Goal: Transaction & Acquisition: Purchase product/service

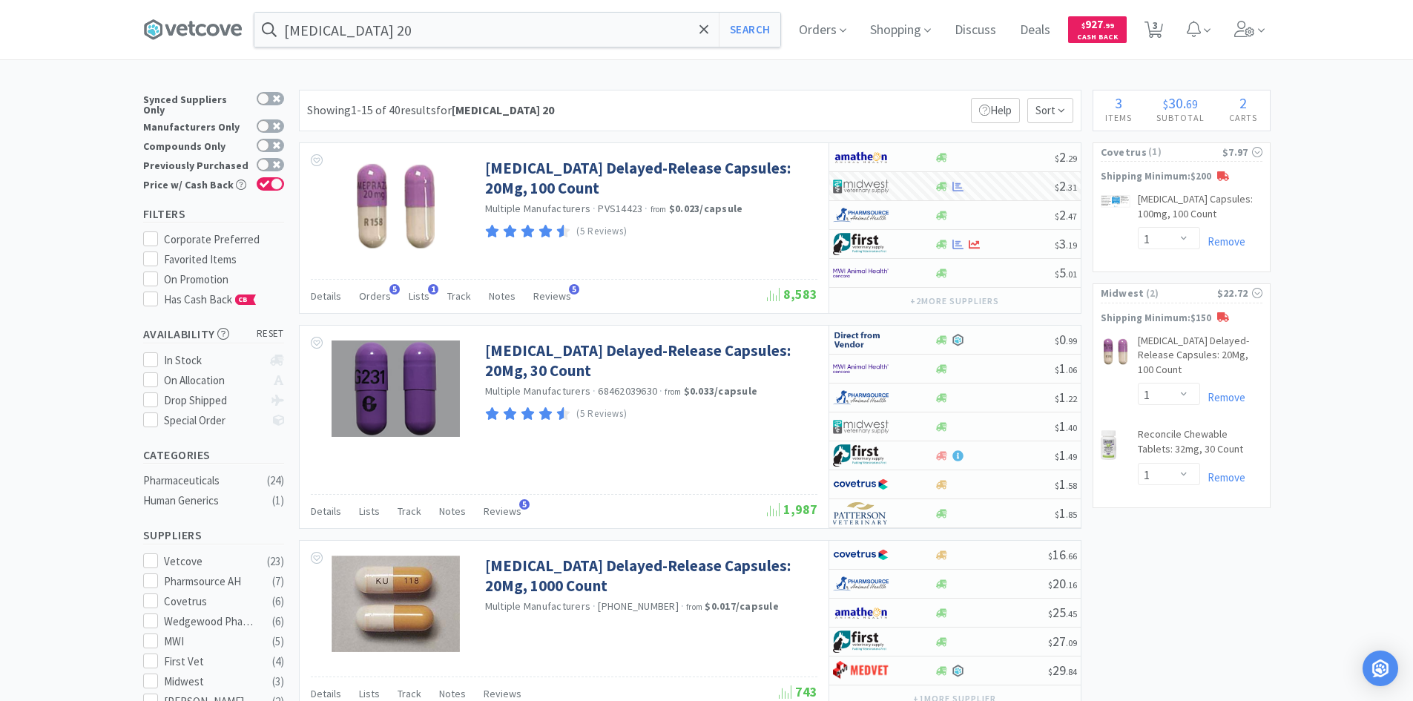
select select "1"
click at [570, 28] on input "[MEDICAL_DATA] 20" at bounding box center [517, 30] width 526 height 34
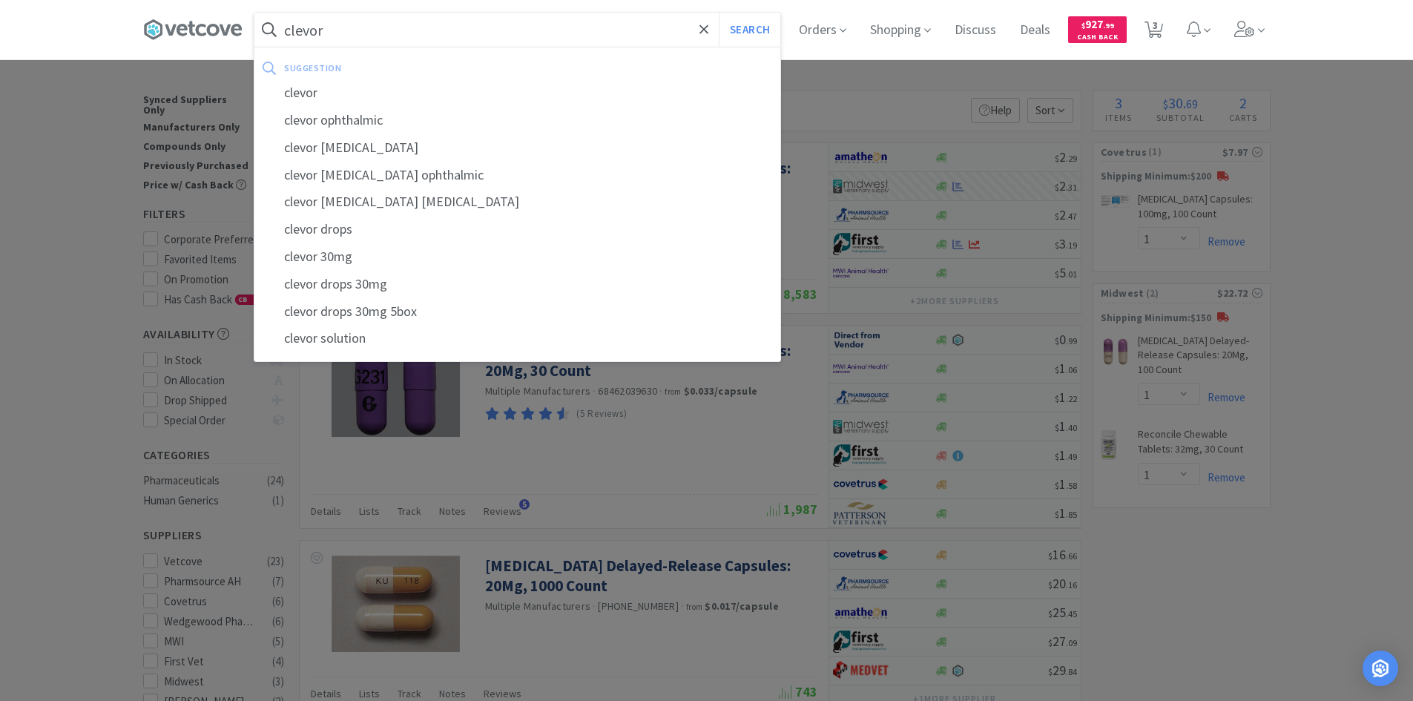
type input "clevor"
click at [719, 13] on button "Search" at bounding box center [750, 30] width 62 height 34
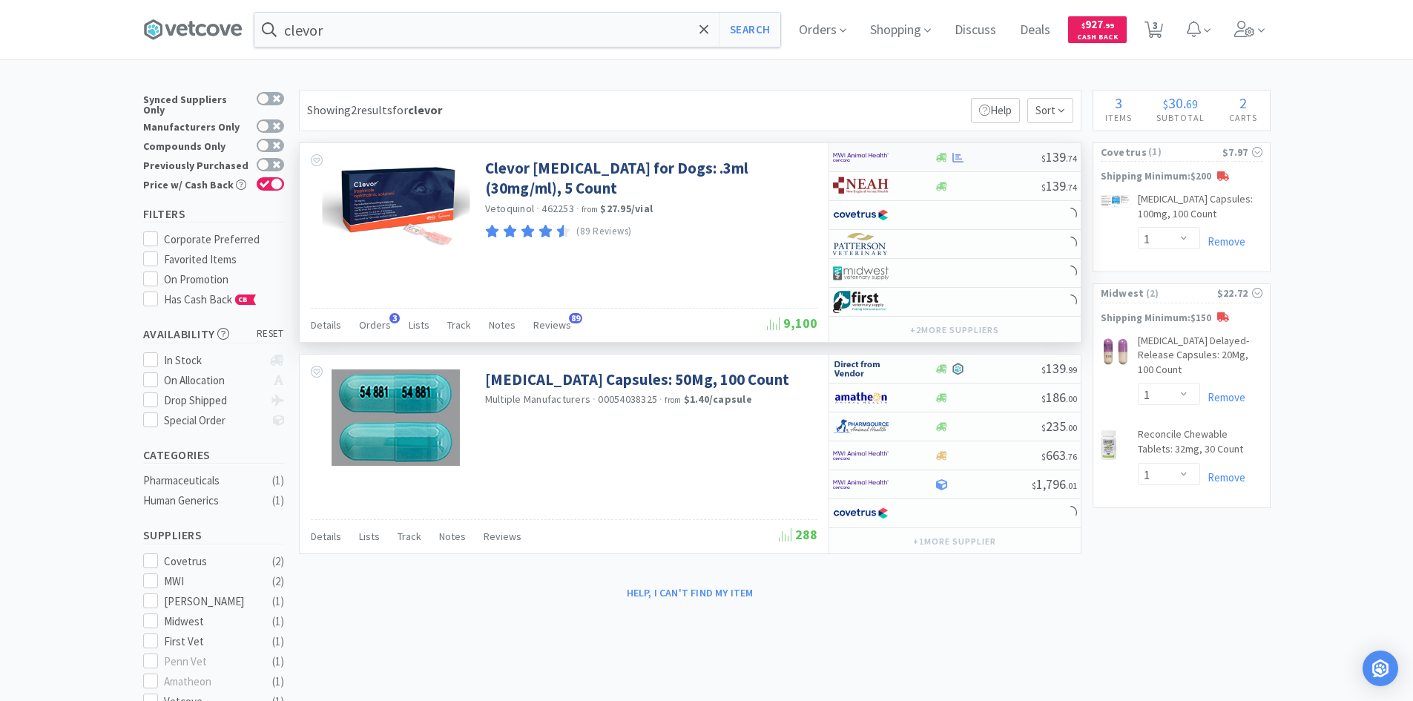
click at [908, 157] on div at bounding box center [874, 157] width 82 height 25
select select "1"
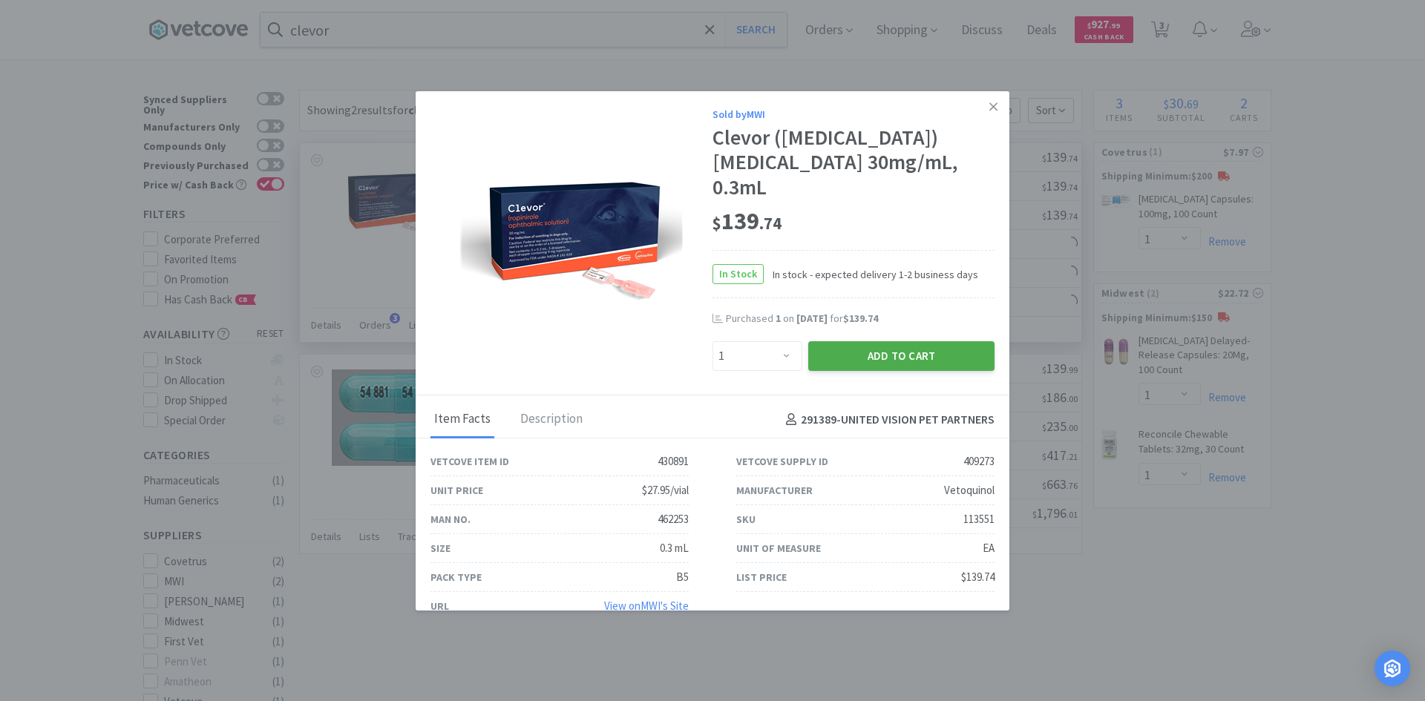
click at [881, 358] on button "Add to Cart" at bounding box center [901, 356] width 186 height 30
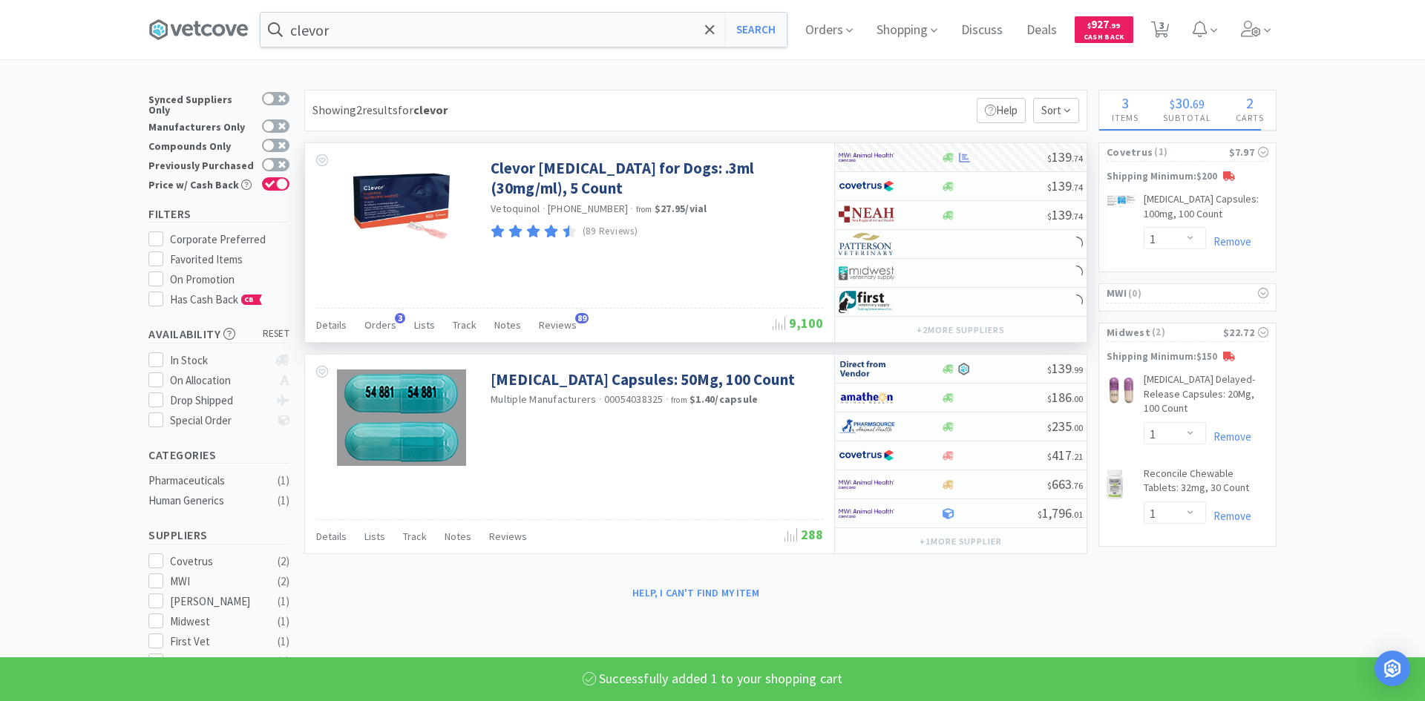
select select "1"
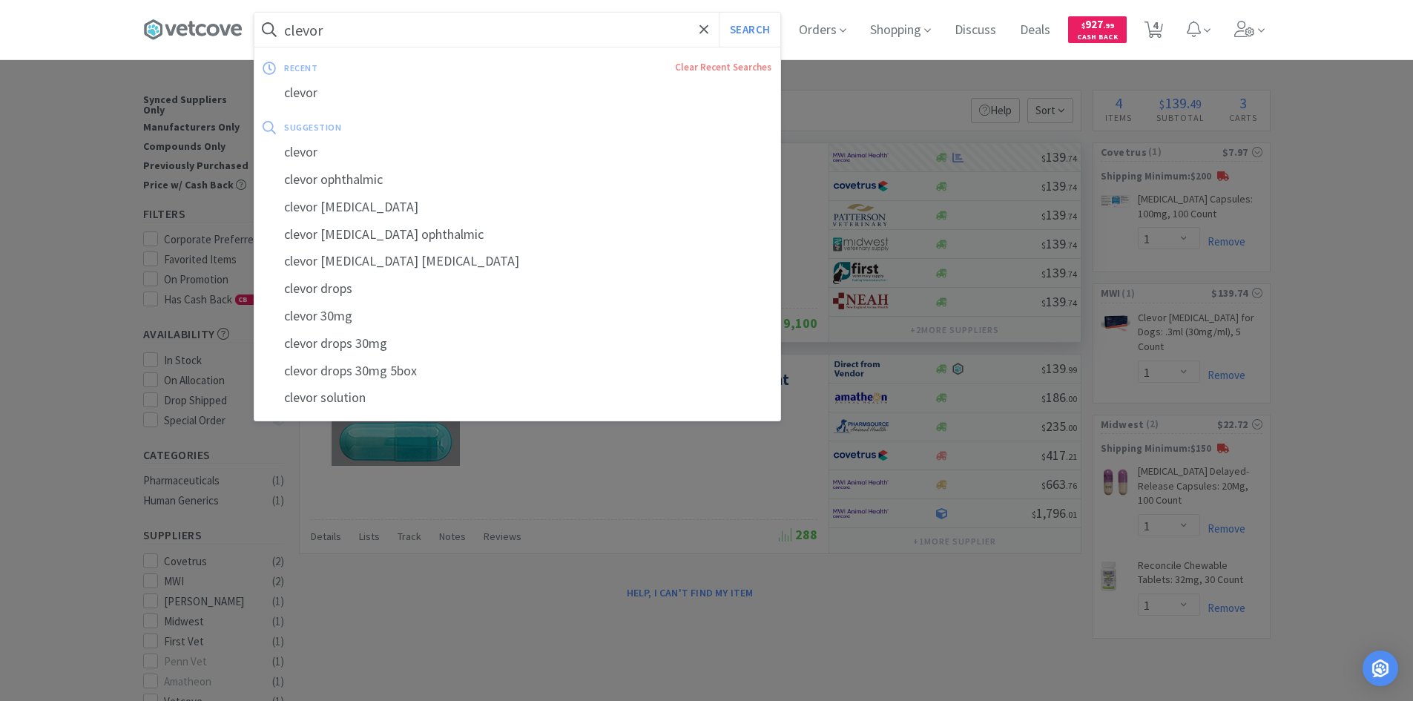
click at [404, 23] on input "clevor" at bounding box center [517, 30] width 526 height 34
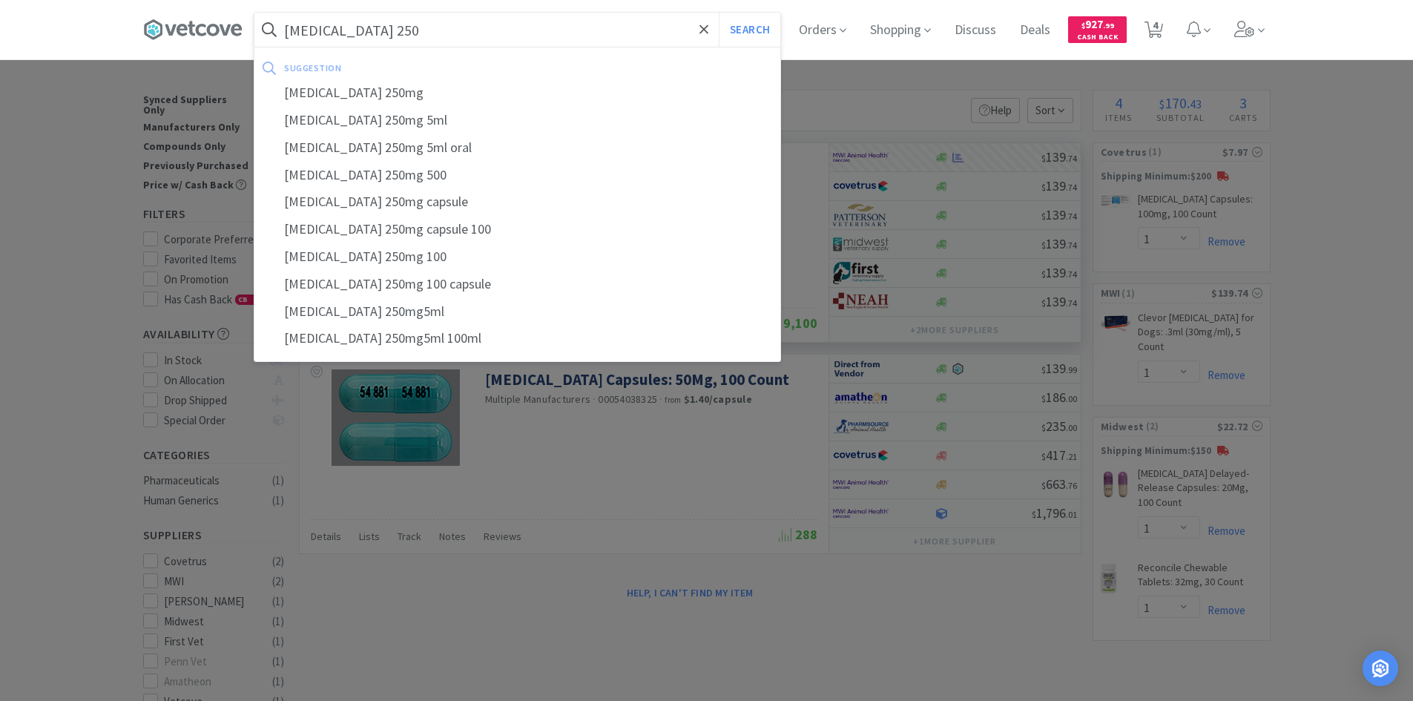
type input "[MEDICAL_DATA] 250"
click at [719, 13] on button "Search" at bounding box center [750, 30] width 62 height 34
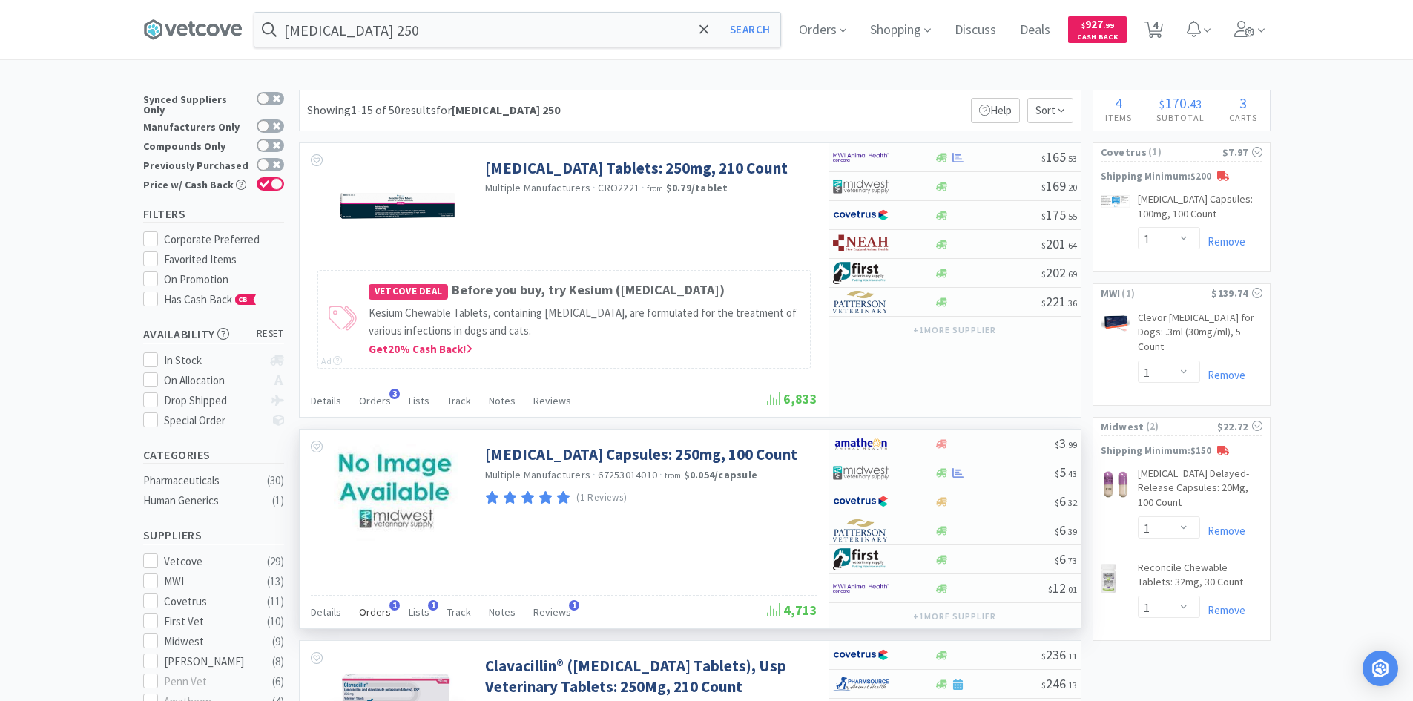
click at [372, 625] on div "Orders 1" at bounding box center [375, 614] width 32 height 28
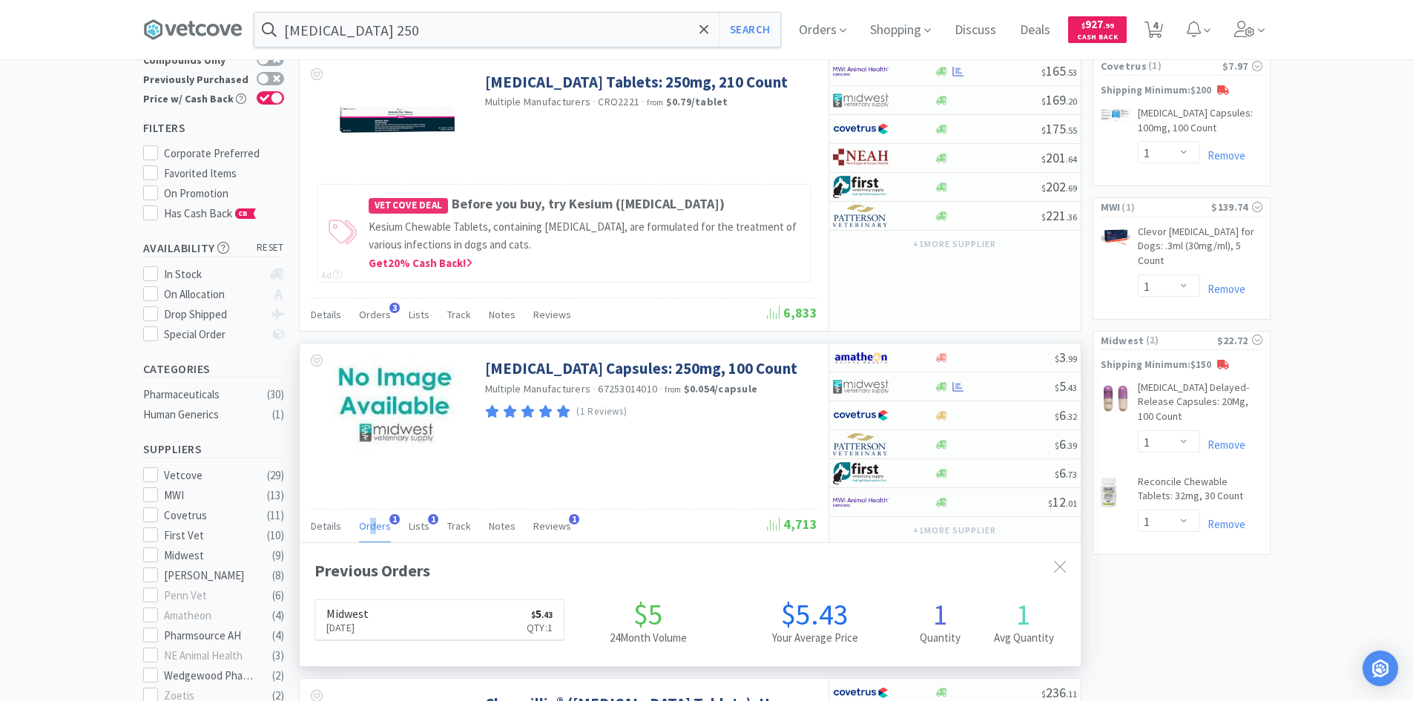
scroll to position [223, 0]
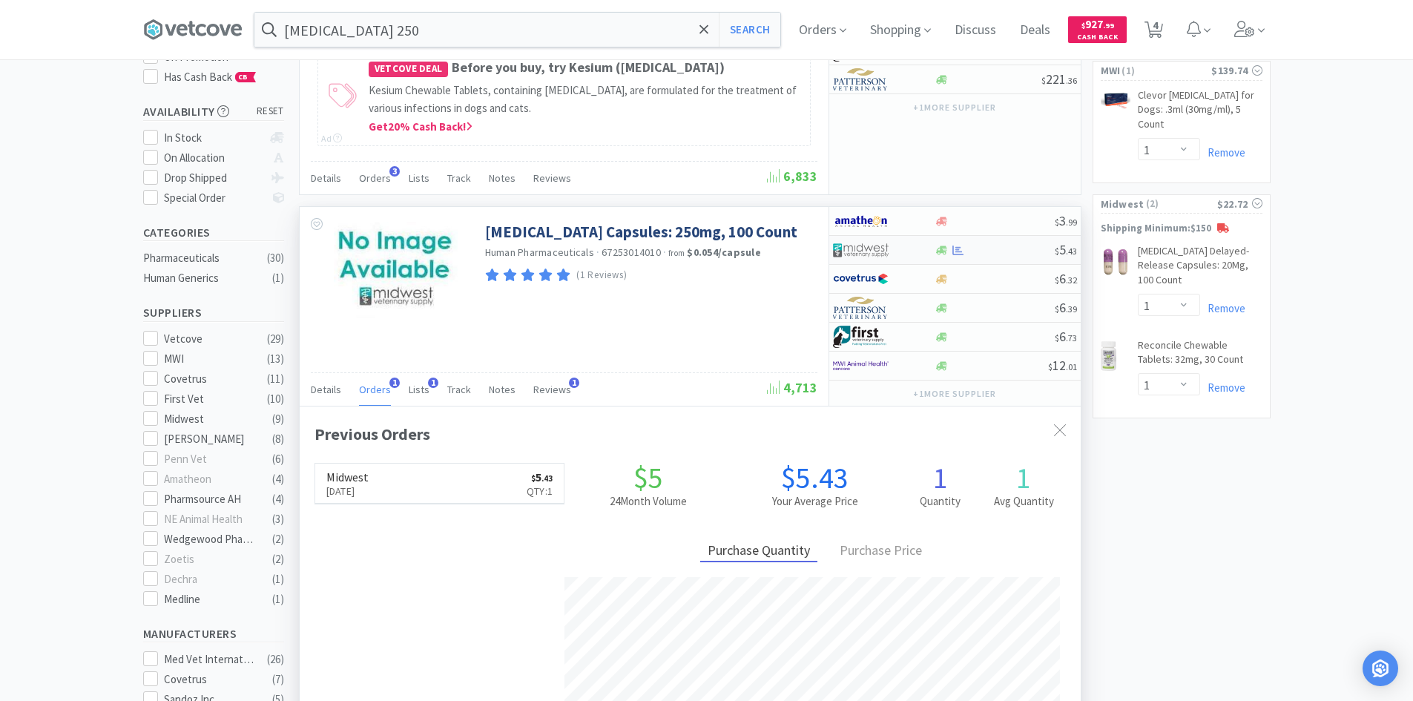
click at [910, 263] on div at bounding box center [874, 249] width 82 height 25
select select "1"
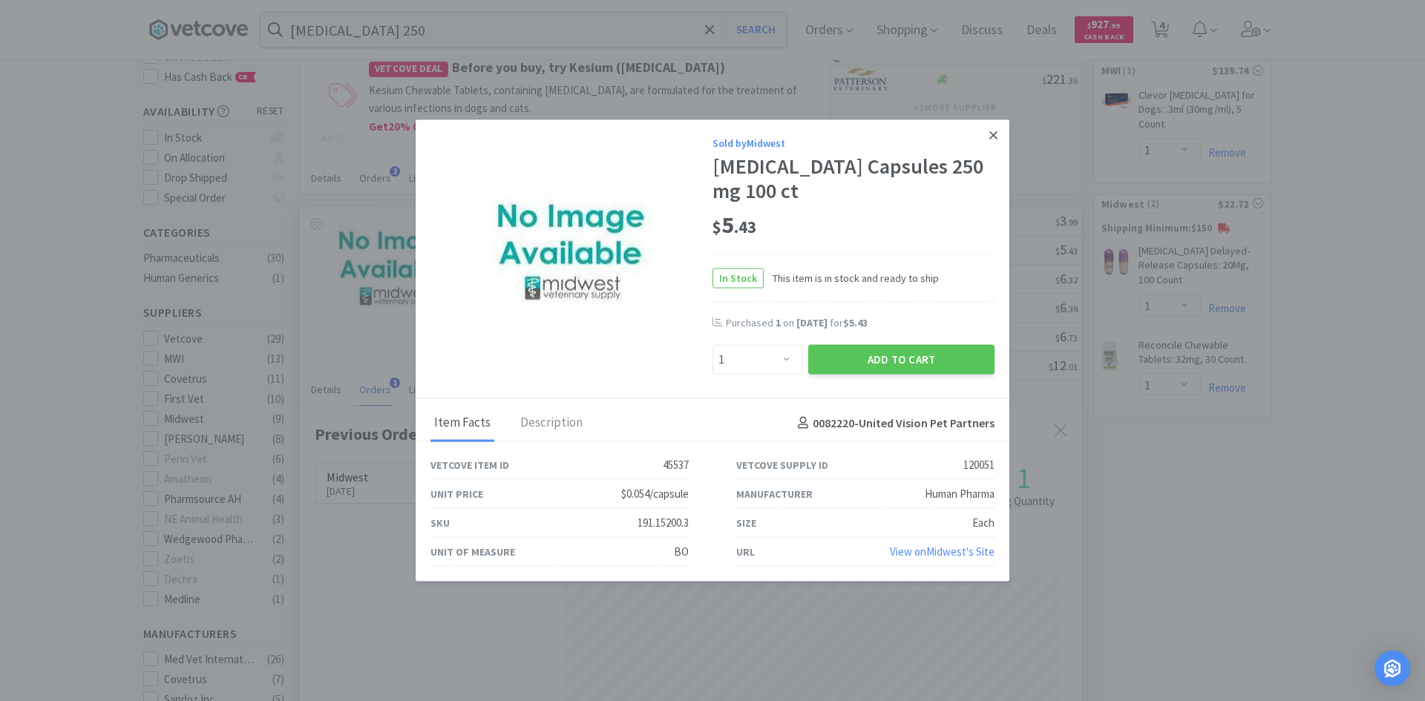
click at [996, 137] on icon at bounding box center [993, 134] width 8 height 13
